Goal: Information Seeking & Learning: Learn about a topic

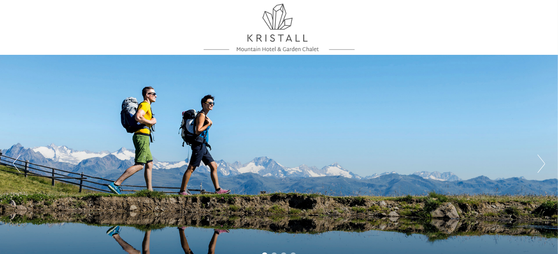
drag, startPoint x: 557, startPoint y: 6, endPoint x: 557, endPoint y: 19, distance: 12.8
click at [557, 19] on div "Previous Next 1 2 3 4" at bounding box center [279, 136] width 558 height 273
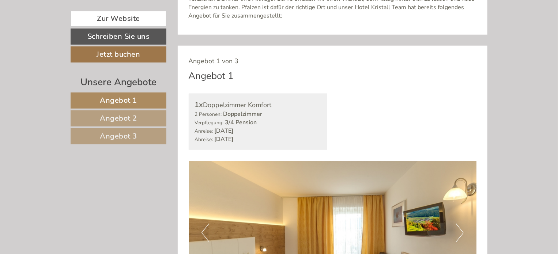
scroll to position [394, 0]
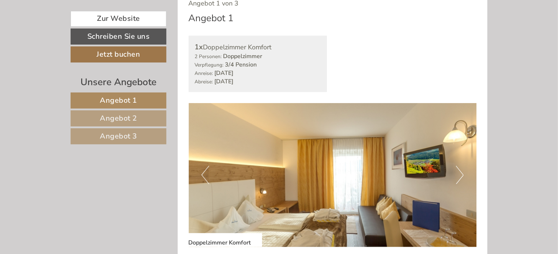
click at [102, 99] on span "Angebot 1" at bounding box center [118, 100] width 37 height 10
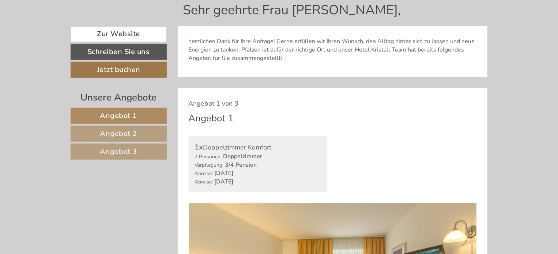
scroll to position [341, 0]
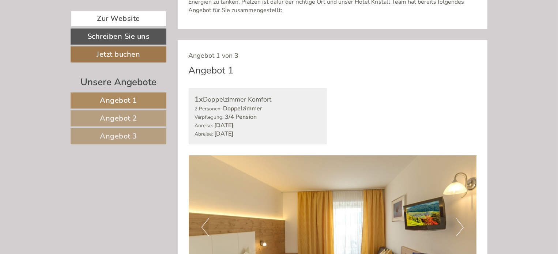
click at [150, 116] on link "Angebot 2" at bounding box center [119, 118] width 96 height 16
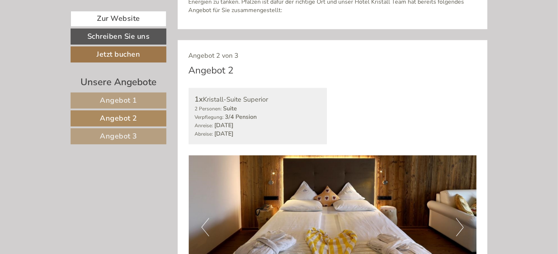
scroll to position [382, 0]
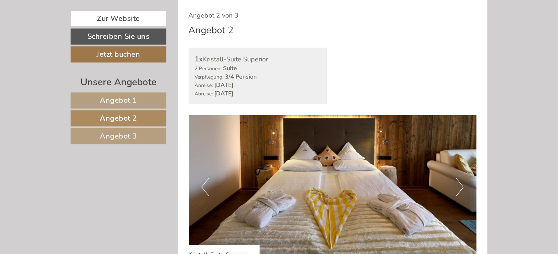
click at [136, 134] on span "Angebot 3" at bounding box center [118, 136] width 37 height 10
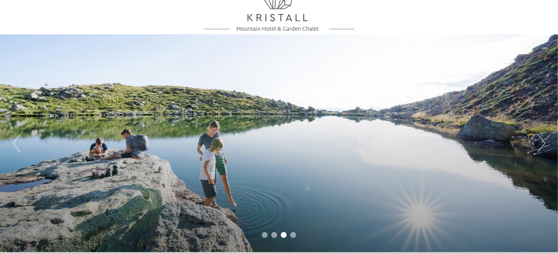
scroll to position [0, 0]
